Goal: Task Accomplishment & Management: Use online tool/utility

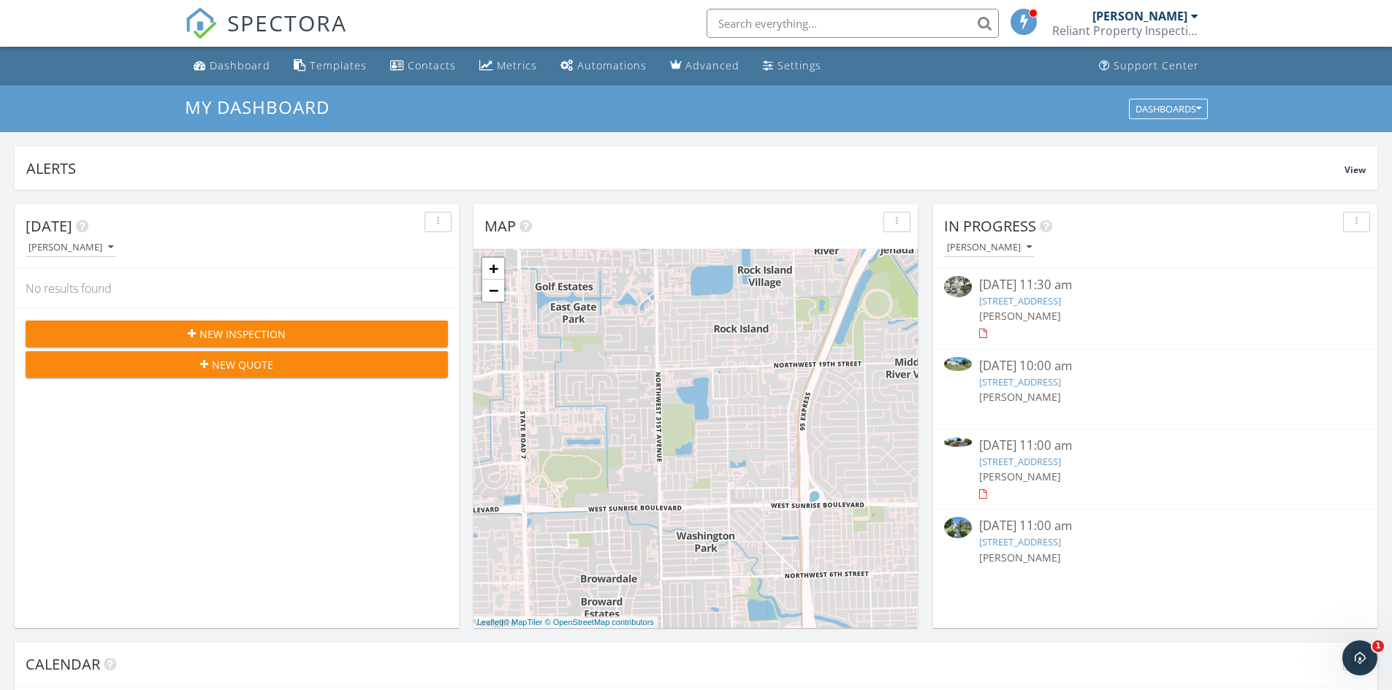
click at [994, 531] on div "[DATE] 11:00 am" at bounding box center [1155, 526] width 352 height 18
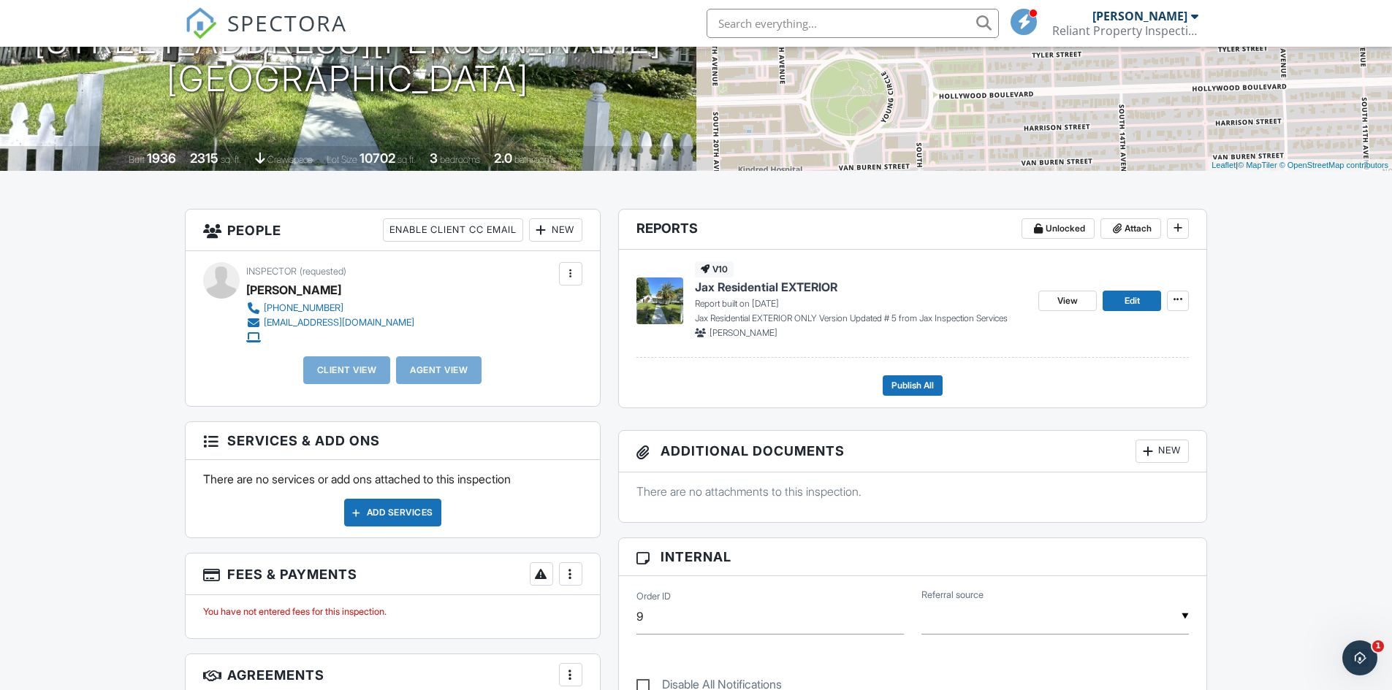
click at [787, 290] on span "Jax Residential EXTERIOR" at bounding box center [766, 287] width 142 height 16
